Goal: Entertainment & Leisure: Browse casually

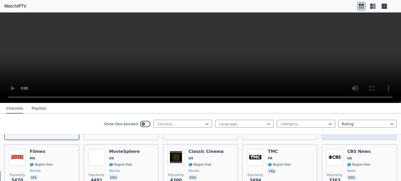
scroll to position [104, 0]
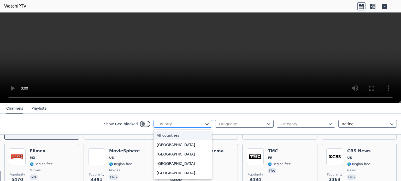
click at [204, 124] on icon at bounding box center [206, 124] width 5 height 5
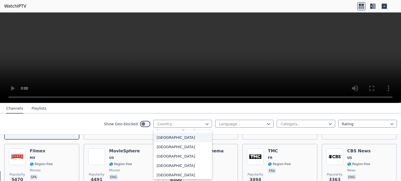
scroll to position [52, 0]
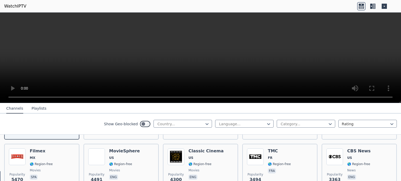
click at [251, 109] on nav "Channels Playlists" at bounding box center [200, 108] width 401 height 10
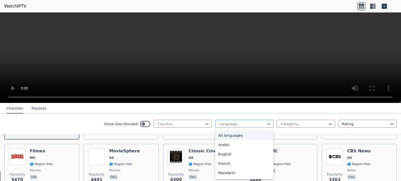
click at [245, 123] on div at bounding box center [243, 124] width 48 height 5
click at [223, 154] on div "English" at bounding box center [244, 154] width 58 height 9
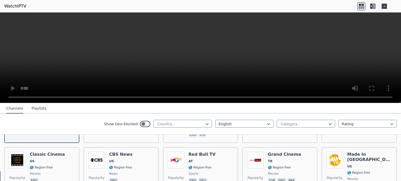
scroll to position [78, 0]
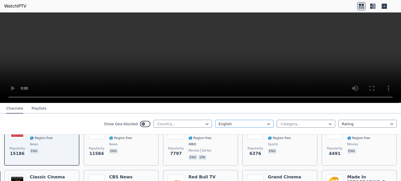
click at [245, 122] on div at bounding box center [243, 124] width 48 height 5
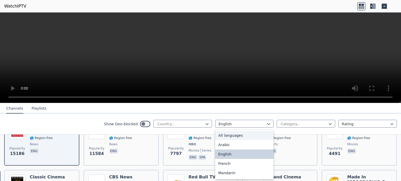
click at [237, 137] on div "All languages" at bounding box center [244, 135] width 58 height 9
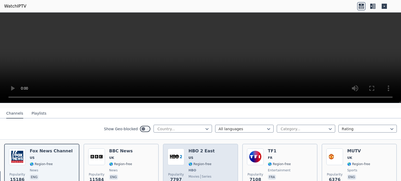
scroll to position [104, 0]
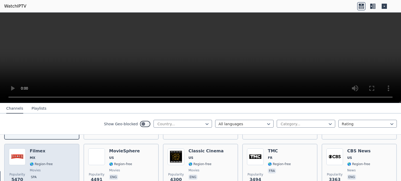
click at [39, 149] on div "Filmex MX 🌎 Region-free movies spa" at bounding box center [41, 168] width 23 height 38
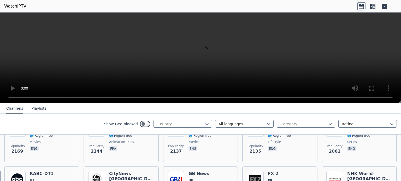
scroll to position [287, 0]
